Goal: Task Accomplishment & Management: Understand process/instructions

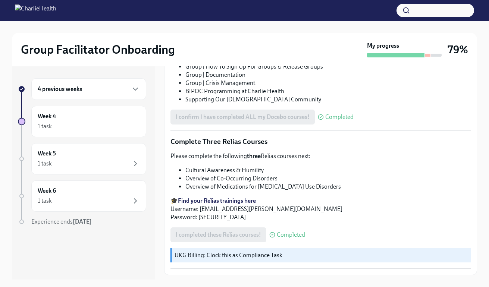
scroll to position [545, 0]
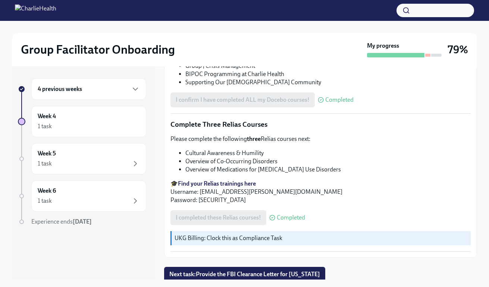
click at [292, 267] on button "Next task : Provide the FBI Clearance Letter for [US_STATE]" at bounding box center [244, 274] width 161 height 15
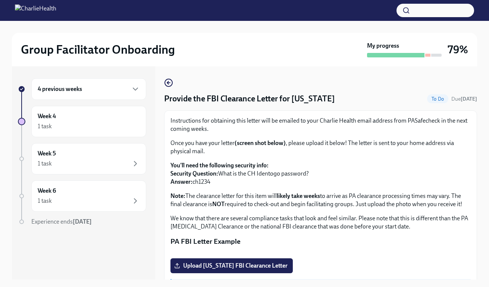
click at [118, 93] on div "4 previous weeks" at bounding box center [89, 89] width 102 height 9
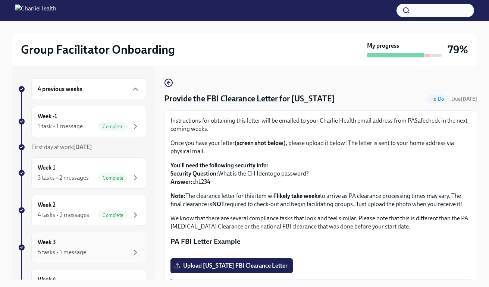
click at [103, 241] on div "Week 3 5 tasks • 1 message" at bounding box center [89, 248] width 102 height 19
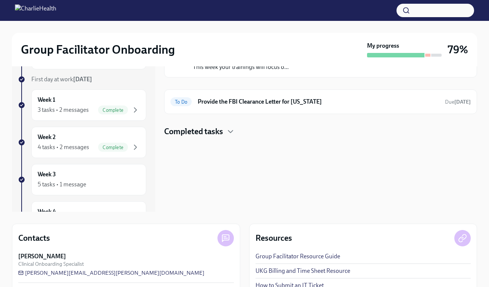
scroll to position [46, 0]
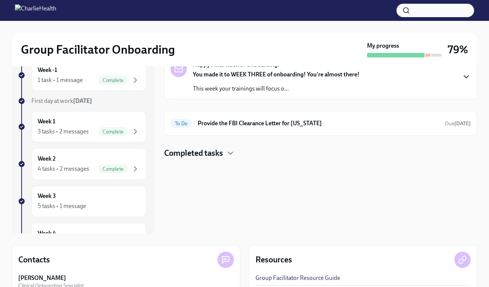
click at [467, 81] on icon "button" at bounding box center [466, 76] width 9 height 9
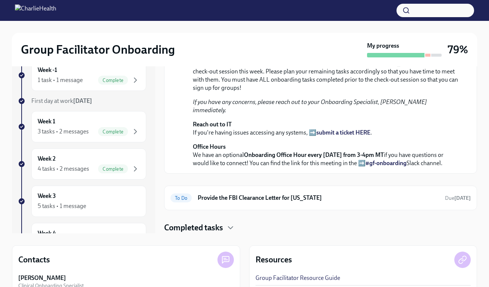
scroll to position [215, 0]
click at [220, 228] on h4 "Completed tasks" at bounding box center [193, 228] width 59 height 11
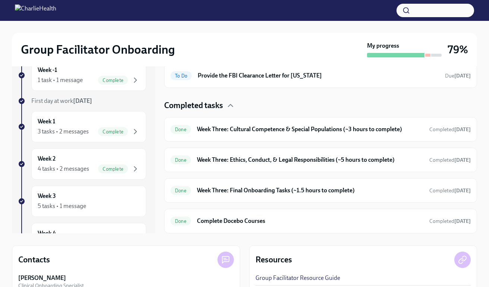
scroll to position [337, 0]
click at [292, 222] on h6 "Complete Docebo Courses" at bounding box center [310, 221] width 227 height 8
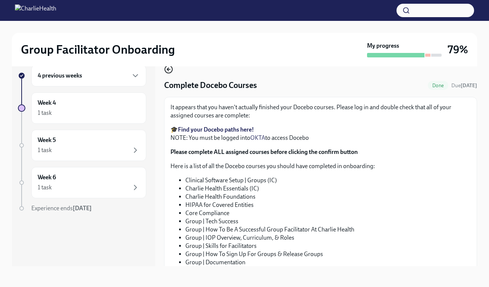
click at [172, 70] on icon "button" at bounding box center [168, 69] width 9 height 9
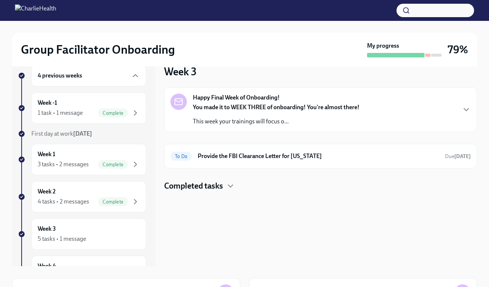
click at [243, 186] on div "Completed tasks" at bounding box center [320, 186] width 313 height 11
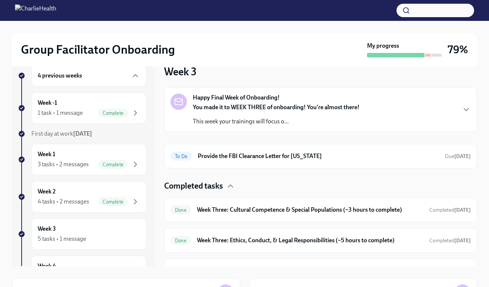
scroll to position [48, 0]
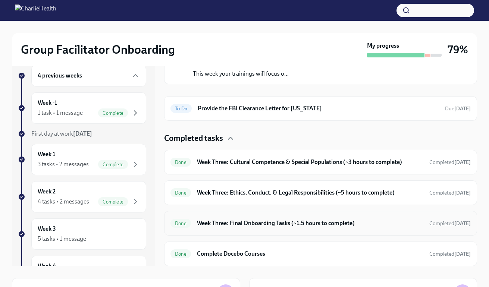
click at [346, 230] on div "Done Week Three: Final Onboarding Tasks (~1.5 hours to complete) Completed [DAT…" at bounding box center [320, 223] width 313 height 25
click at [344, 221] on h6 "Week Three: Final Onboarding Tasks (~1.5 hours to complete)" at bounding box center [310, 224] width 227 height 8
